Goal: Find specific page/section: Find specific page/section

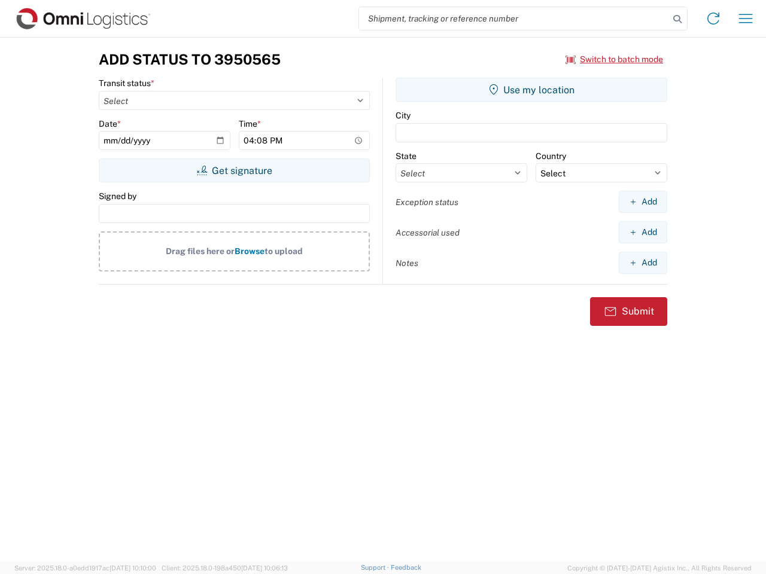
click at [514, 19] on input "search" at bounding box center [514, 18] width 310 height 23
click at [677, 19] on icon at bounding box center [677, 19] width 17 height 17
click at [713, 19] on icon at bounding box center [713, 18] width 19 height 19
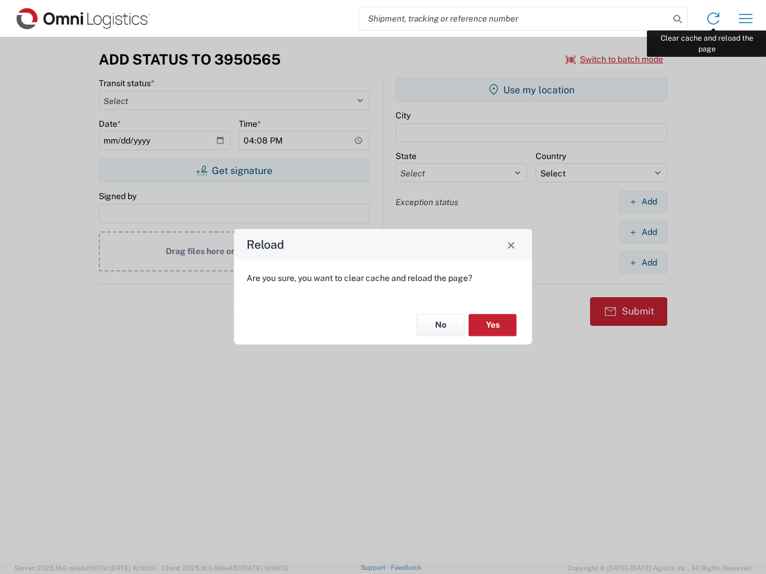
click at [746, 19] on div "Reload Are you sure, you want to clear cache and reload the page? No Yes" at bounding box center [383, 287] width 766 height 574
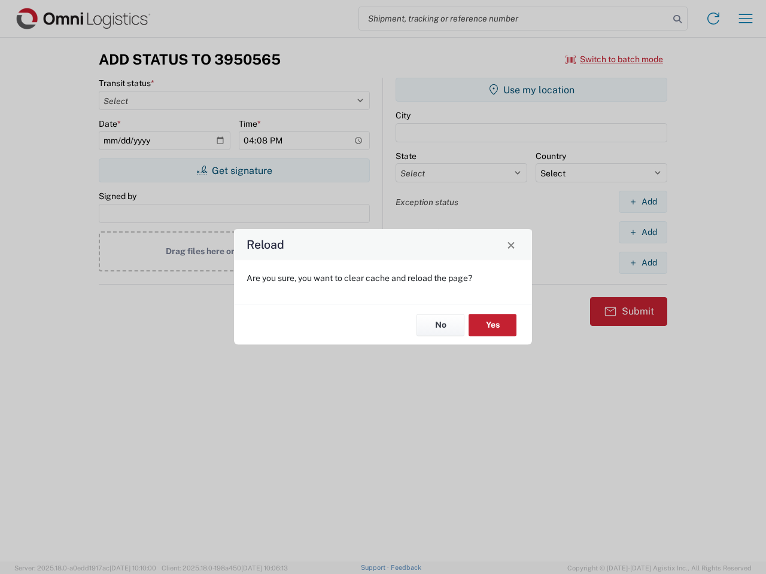
click at [614, 59] on div "Reload Are you sure, you want to clear cache and reload the page? No Yes" at bounding box center [383, 287] width 766 height 574
click at [234, 171] on div "Reload Are you sure, you want to clear cache and reload the page? No Yes" at bounding box center [383, 287] width 766 height 574
click at [531, 90] on div "Reload Are you sure, you want to clear cache and reload the page? No Yes" at bounding box center [383, 287] width 766 height 574
click at [643, 202] on div "Reload Are you sure, you want to clear cache and reload the page? No Yes" at bounding box center [383, 287] width 766 height 574
click at [643, 232] on div "Reload Are you sure, you want to clear cache and reload the page? No Yes" at bounding box center [383, 287] width 766 height 574
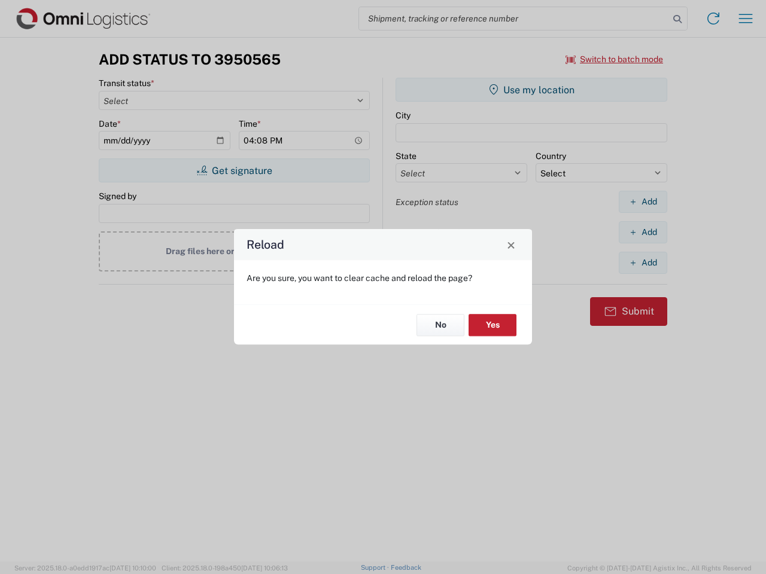
click at [643, 263] on div "Reload Are you sure, you want to clear cache and reload the page? No Yes" at bounding box center [383, 287] width 766 height 574
